Goal: Task Accomplishment & Management: Complete application form

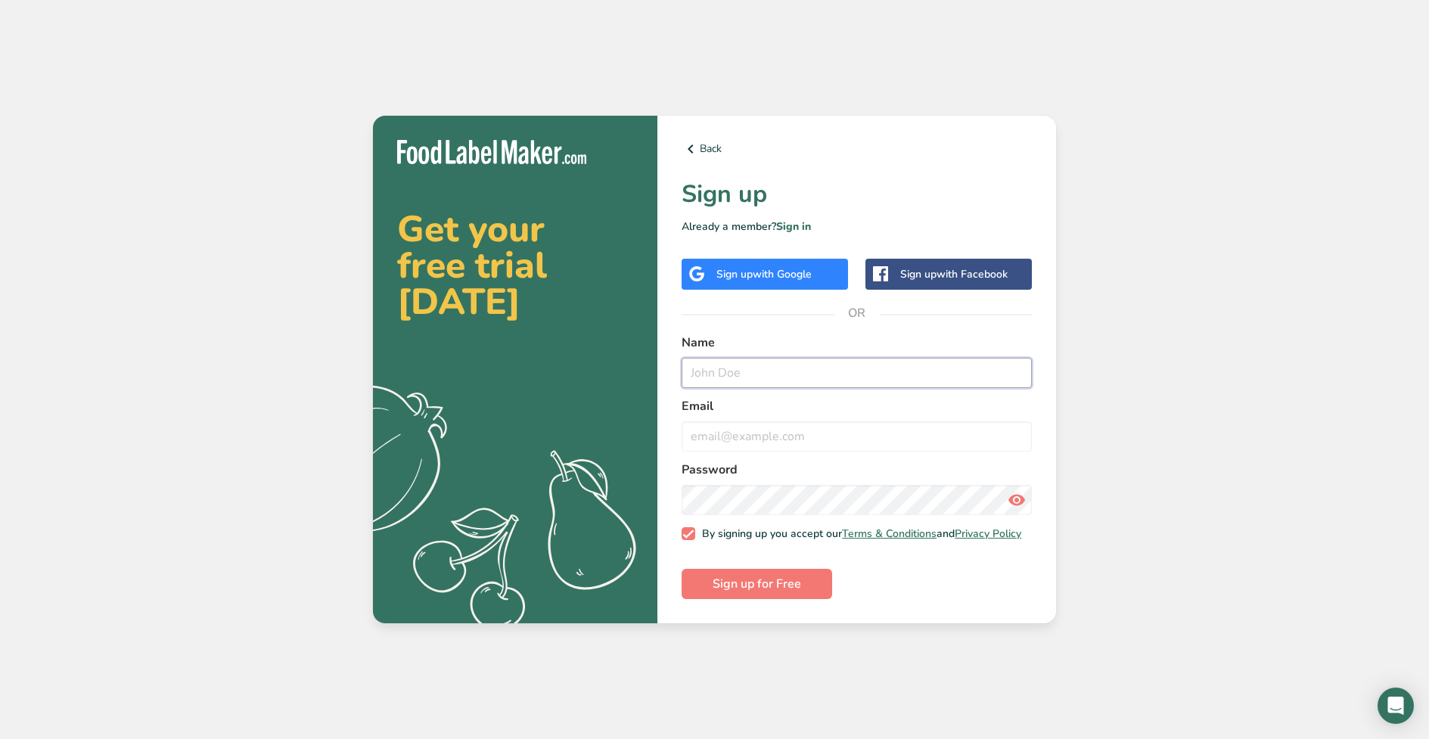
click at [736, 374] on input "text" at bounding box center [856, 373] width 350 height 30
click at [754, 397] on label "Email" at bounding box center [856, 406] width 350 height 18
click at [810, 278] on div "Sign up with Google" at bounding box center [764, 274] width 166 height 31
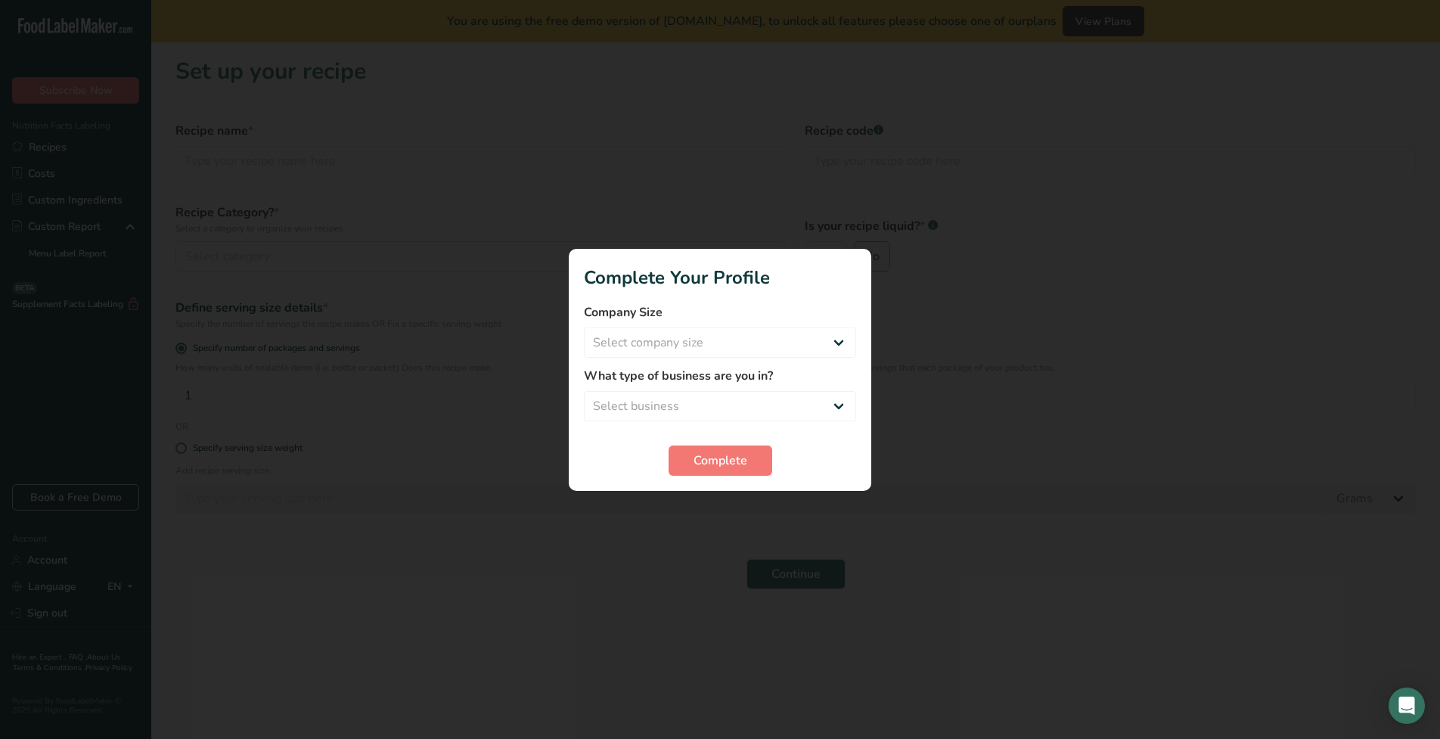
click at [624, 287] on h1 "Complete Your Profile" at bounding box center [720, 277] width 272 height 27
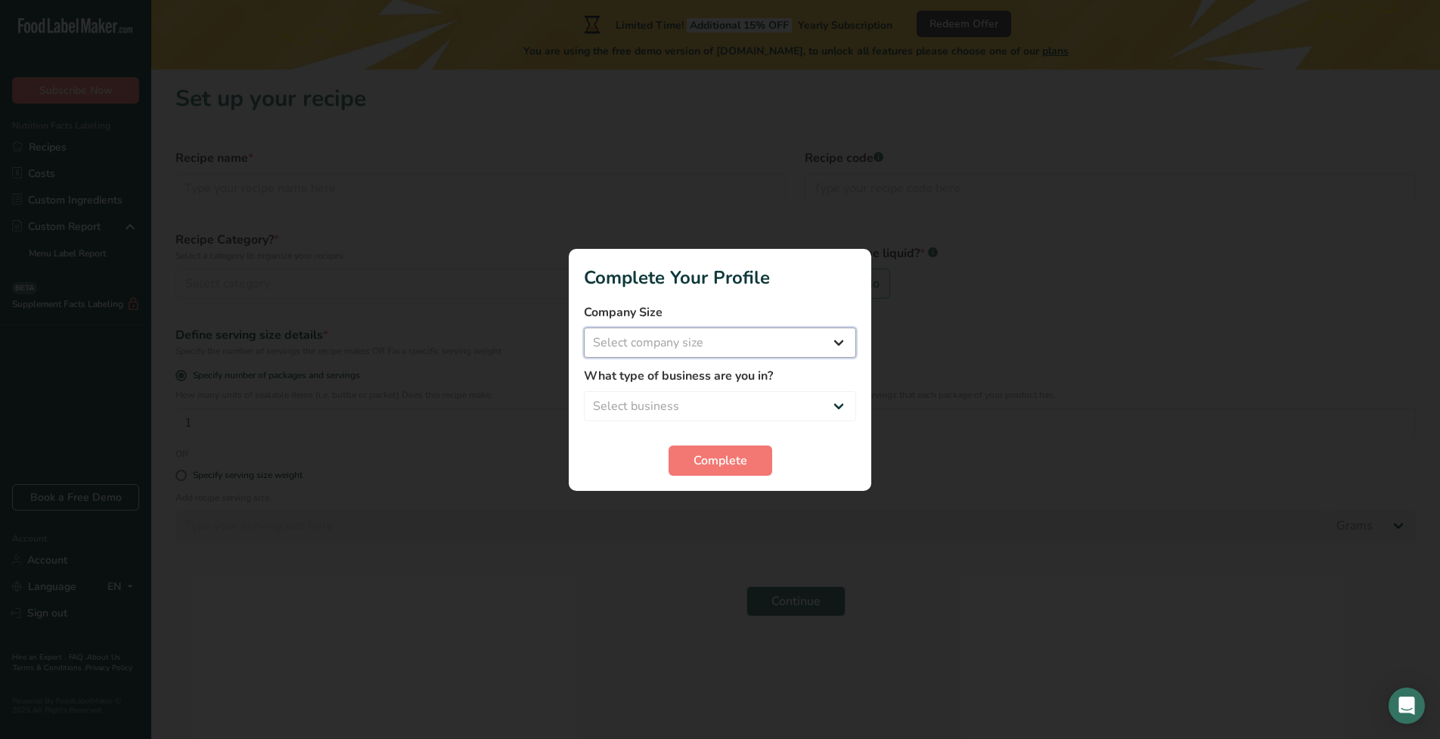
click at [687, 328] on select "Select company size" at bounding box center [720, 342] width 272 height 30
select select "1"
click at [584, 327] on select "Select company size Fewer than 10 Employees 10 to 50 Employees 51 to 500 Employ…" at bounding box center [720, 342] width 272 height 30
drag, startPoint x: 373, startPoint y: 380, endPoint x: 365, endPoint y: 360, distance: 22.0
click at [369, 371] on div at bounding box center [720, 369] width 1440 height 739
